Goal: Submit feedback/report problem

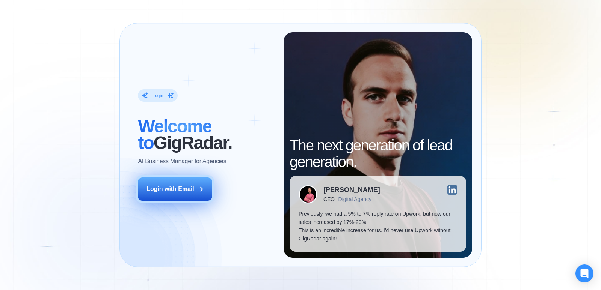
click at [176, 188] on div "Login with Email" at bounding box center [170, 189] width 48 height 8
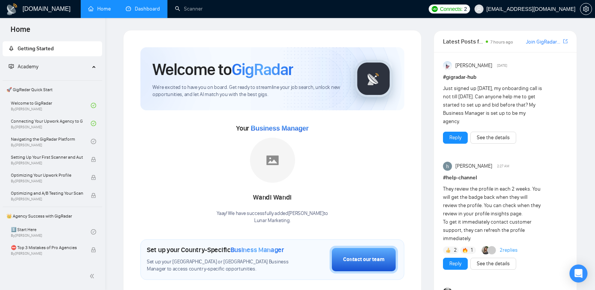
click at [145, 10] on link "Dashboard" at bounding box center [143, 9] width 34 height 6
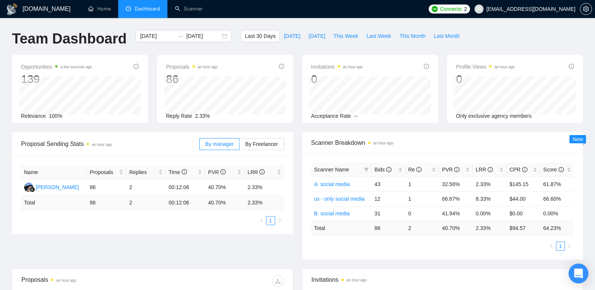
click at [585, 276] on div "Open Intercom Messenger" at bounding box center [579, 274] width 20 height 20
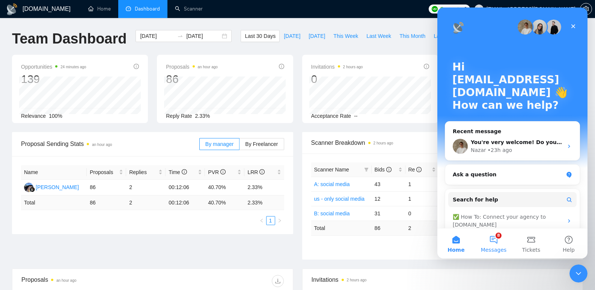
click at [492, 237] on button "8 Messages" at bounding box center [494, 244] width 38 height 30
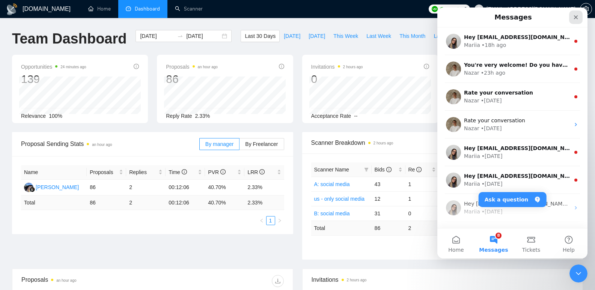
click at [575, 14] on icon "Close" at bounding box center [576, 17] width 6 height 6
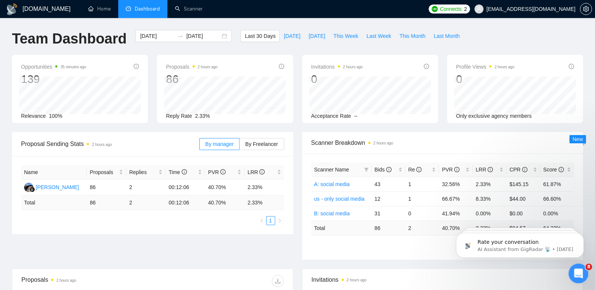
click at [578, 269] on icon "Open Intercom Messenger" at bounding box center [578, 273] width 12 height 12
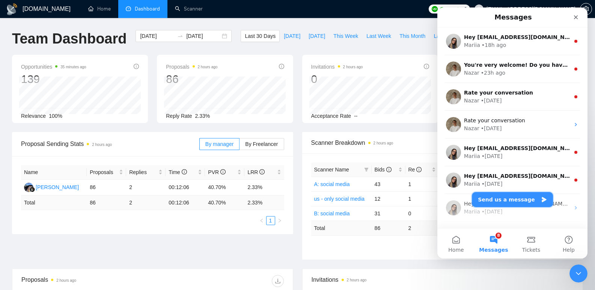
click at [501, 196] on button "Send us a message" at bounding box center [512, 199] width 81 height 15
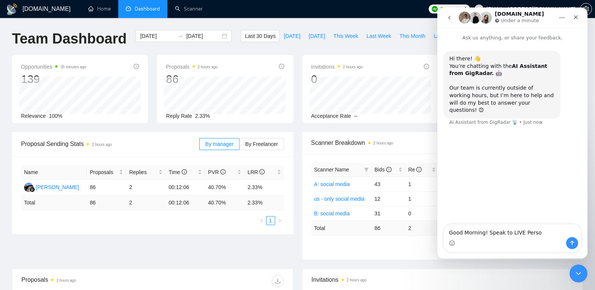
type textarea "Good Morning! Speak to LIVE Person"
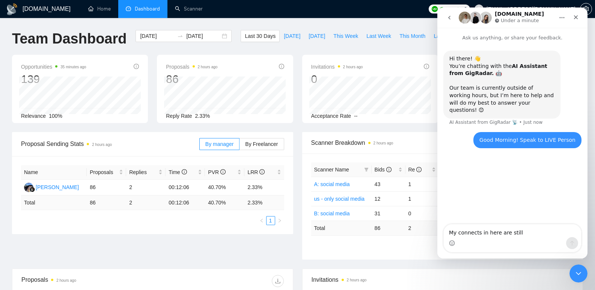
type textarea "My connects in here are still"
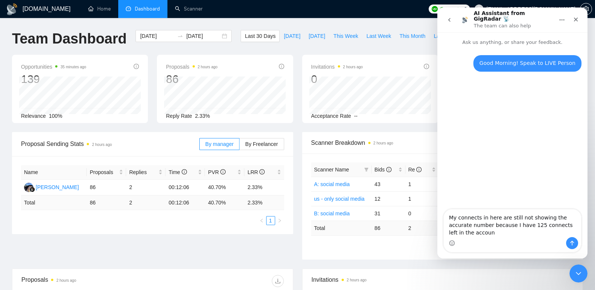
type textarea "My connects in here are still not showing the accurate number because I have 12…"
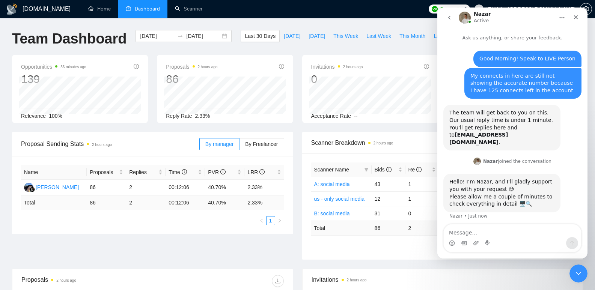
click at [492, 231] on textarea "Message…" at bounding box center [512, 231] width 137 height 13
click at [523, 86] on div "My connects in here are still not showing the accurate number because I have 12…" at bounding box center [523, 83] width 105 height 22
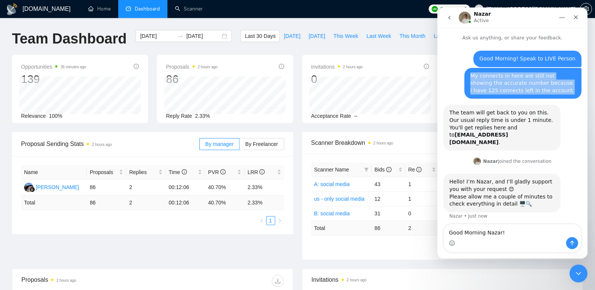
click at [523, 86] on div "My connects in here are still not showing the accurate number because I have 12…" at bounding box center [523, 83] width 105 height 22
copy div "My connects in here are still not showing the accurate number because I have 12…"
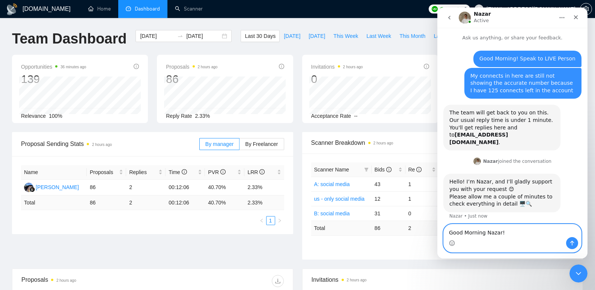
click at [519, 234] on textarea "Good Morning Nazar!" at bounding box center [512, 231] width 137 height 13
paste textarea "My connects in here are still not showing the accurate number because I have 12…"
type textarea "Good Morning Nazar! My connects in here are still not showing the accurate numb…"
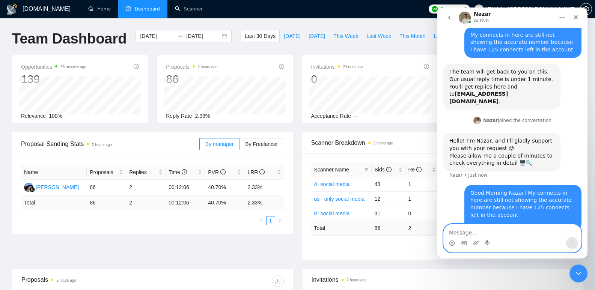
scroll to position [48, 0]
